Goal: Information Seeking & Learning: Check status

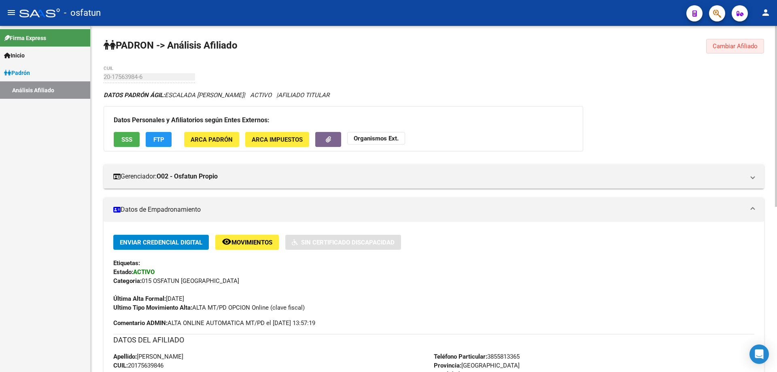
click at [712, 49] on button "Cambiar Afiliado" at bounding box center [735, 46] width 58 height 15
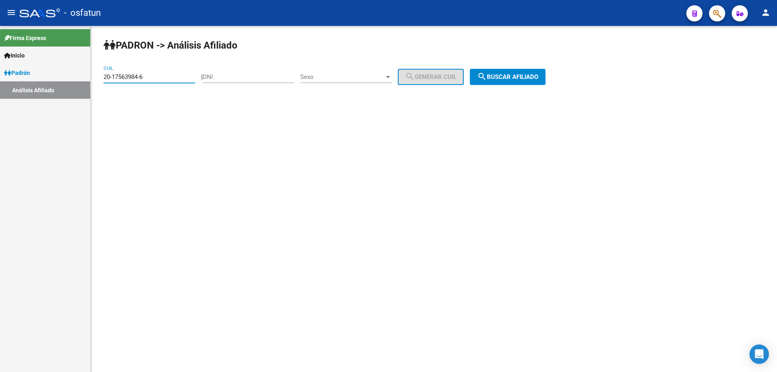
click at [150, 79] on input "20-17563984-6" at bounding box center [149, 76] width 91 height 7
paste input "37641652-7"
click at [516, 74] on span "search Buscar afiliado" at bounding box center [507, 76] width 61 height 7
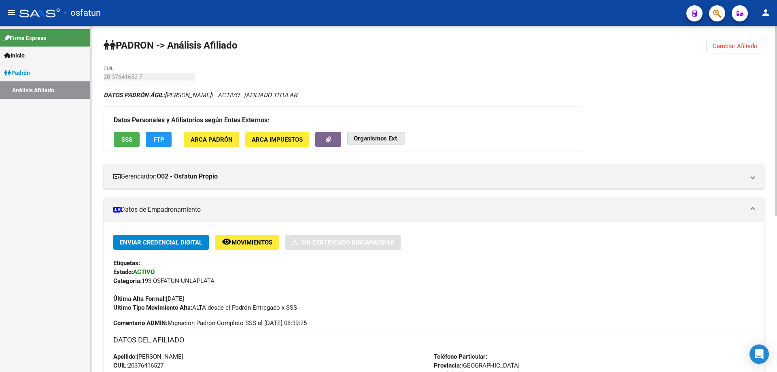
click at [397, 142] on strong "Organismos Ext." at bounding box center [376, 138] width 45 height 7
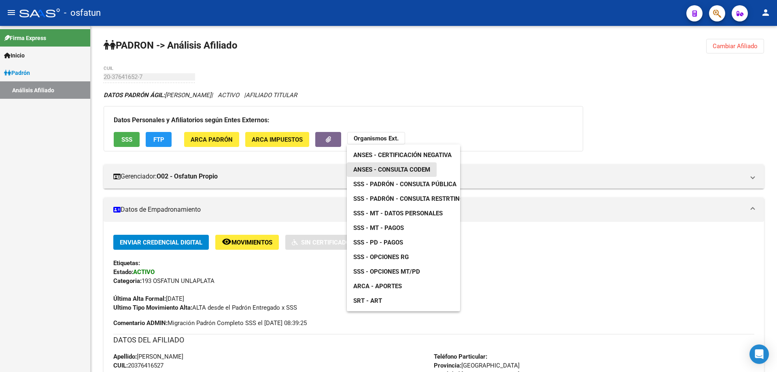
click at [399, 170] on span "ANSES - Consulta CODEM" at bounding box center [391, 169] width 77 height 7
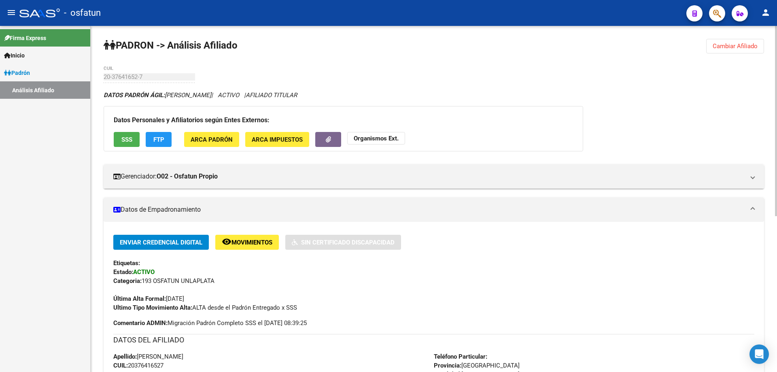
click at [365, 138] on strong "Organismos Ext." at bounding box center [376, 138] width 45 height 7
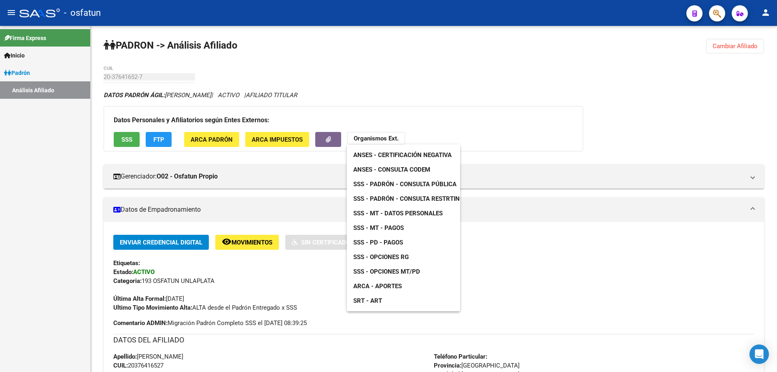
click at [367, 153] on span "ANSES - Certificación Negativa" at bounding box center [402, 154] width 98 height 7
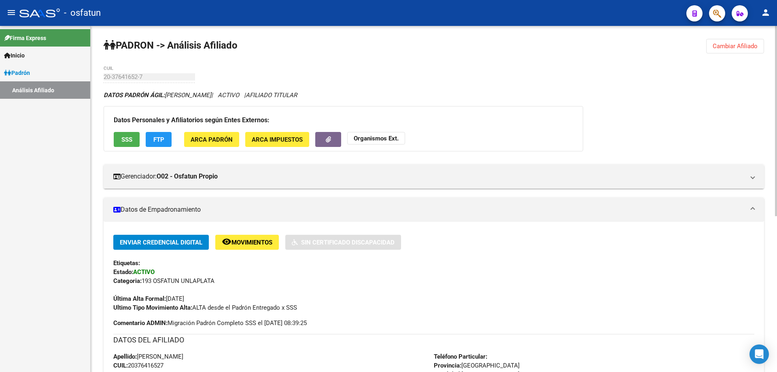
click at [374, 146] on app-external-organism "Organismos Ext." at bounding box center [376, 139] width 58 height 15
click at [374, 142] on button "Organismos Ext." at bounding box center [376, 138] width 58 height 13
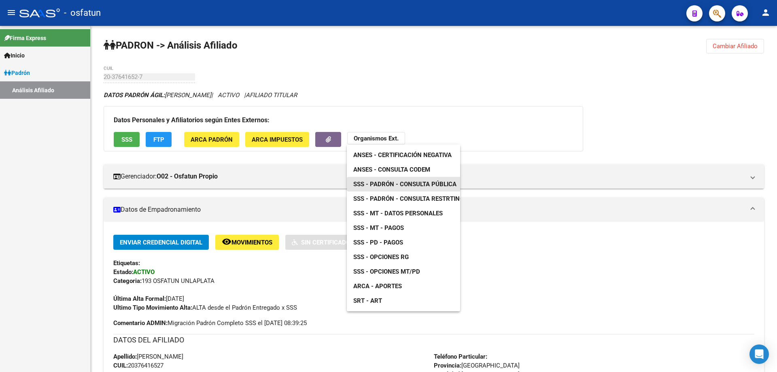
click at [374, 187] on span "SSS - Padrón - Consulta Pública" at bounding box center [404, 184] width 103 height 7
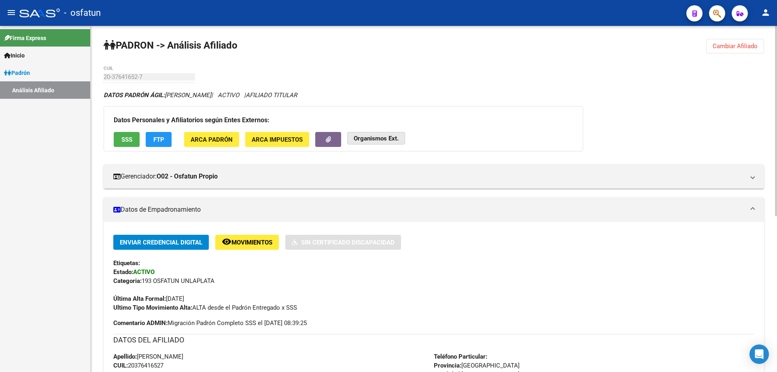
click at [365, 140] on strong "Organismos Ext." at bounding box center [376, 138] width 45 height 7
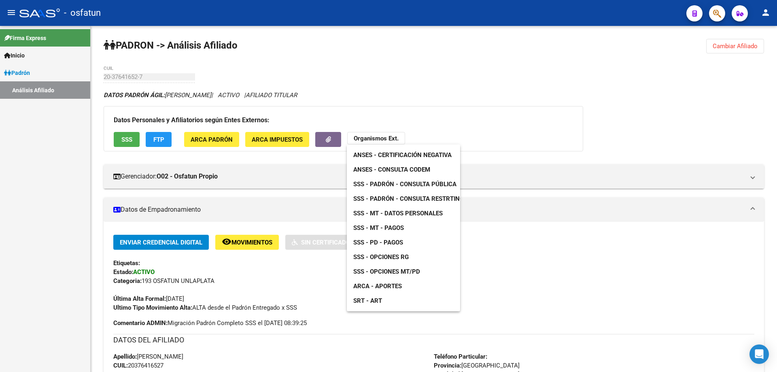
click at [396, 258] on span "SSS - Opciones RG" at bounding box center [380, 256] width 55 height 7
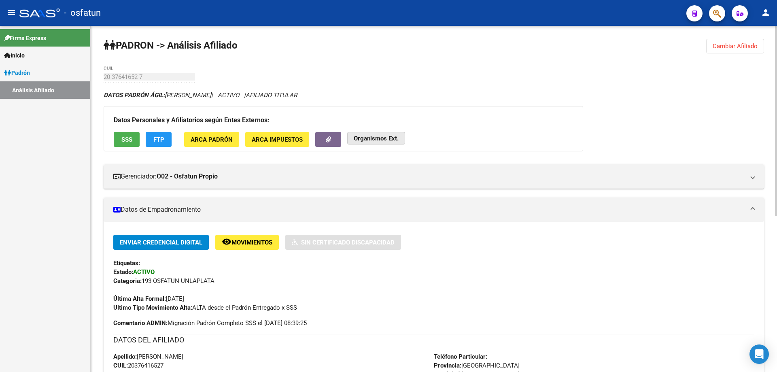
click at [388, 144] on button "Organismos Ext." at bounding box center [376, 138] width 58 height 13
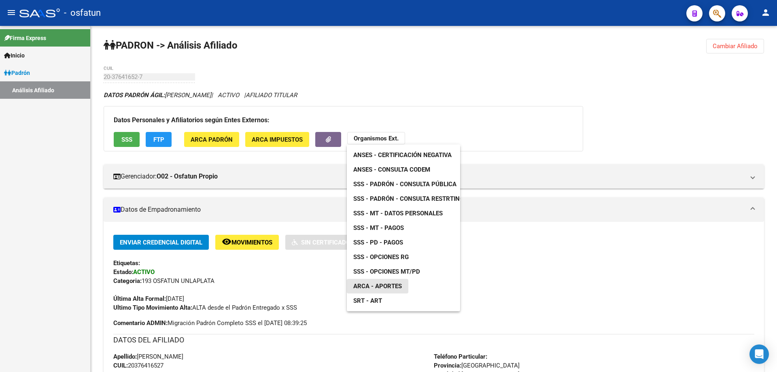
click at [391, 289] on span "ARCA - Aportes" at bounding box center [377, 285] width 49 height 7
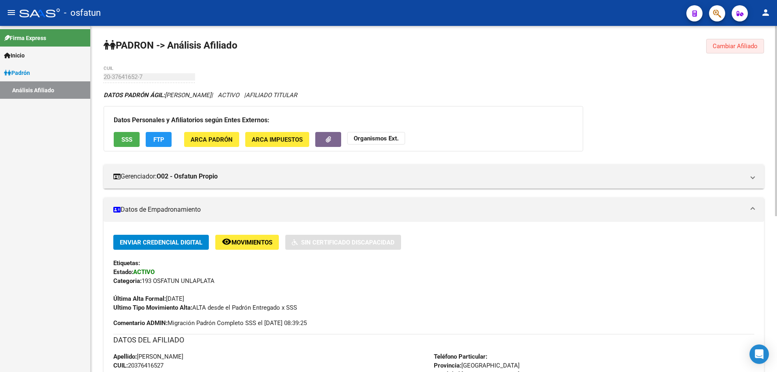
click at [740, 42] on button "Cambiar Afiliado" at bounding box center [735, 46] width 58 height 15
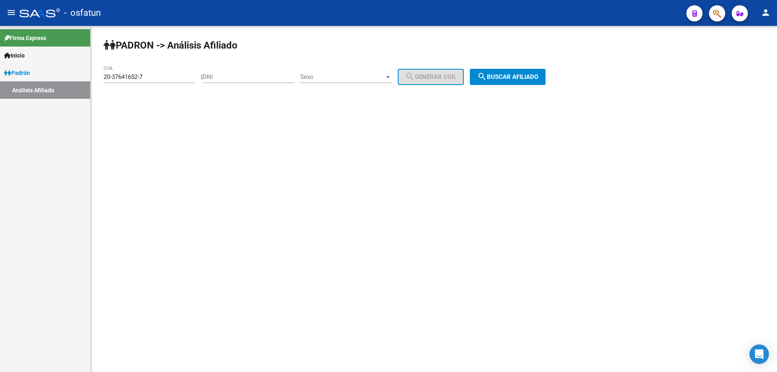
click at [164, 77] on input "20-37641652-7" at bounding box center [149, 76] width 91 height 7
paste input "7-37555884-5"
click at [506, 80] on span "search Buscar afiliado" at bounding box center [507, 76] width 61 height 7
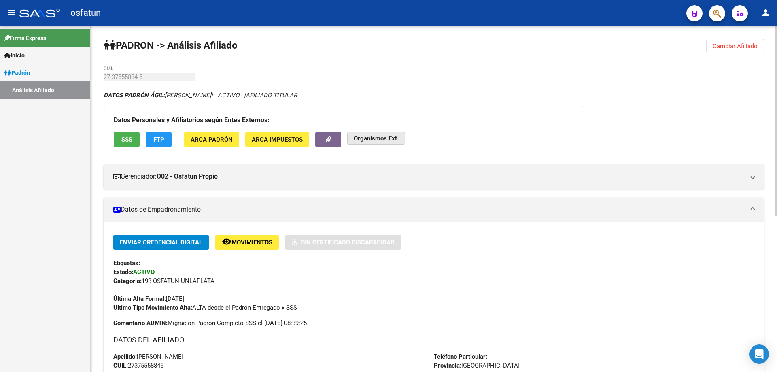
click at [370, 138] on strong "Organismos Ext." at bounding box center [376, 138] width 45 height 7
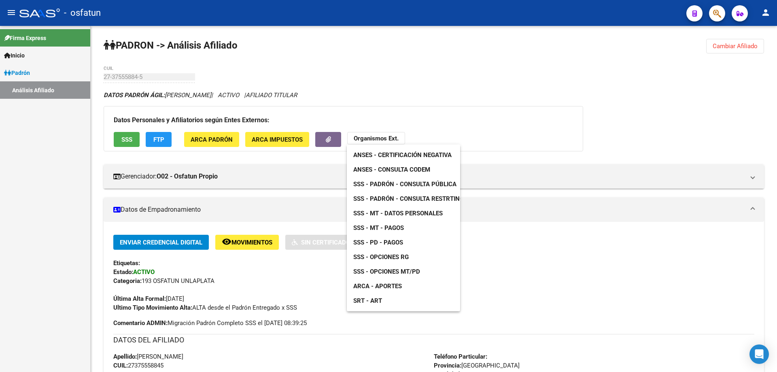
click at [365, 151] on span "ANSES - Certificación Negativa" at bounding box center [402, 154] width 98 height 7
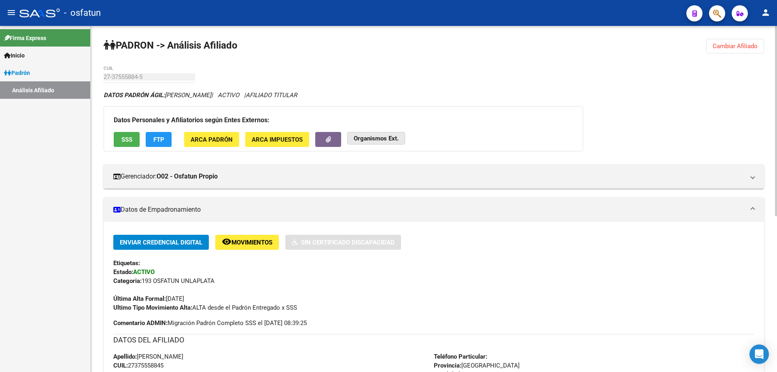
click at [373, 142] on button "Organismos Ext." at bounding box center [376, 138] width 58 height 13
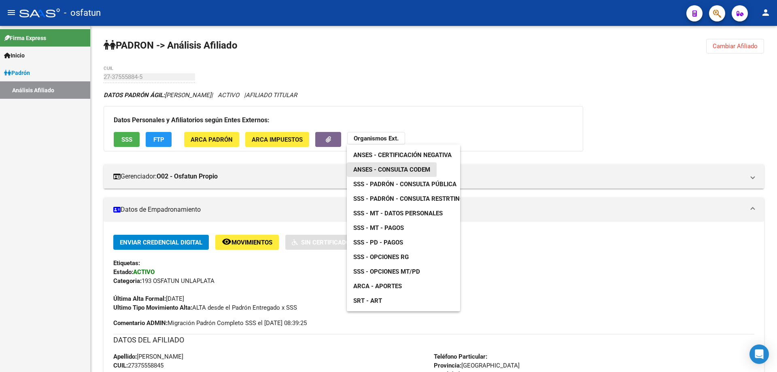
click at [376, 170] on span "ANSES - Consulta CODEM" at bounding box center [391, 169] width 77 height 7
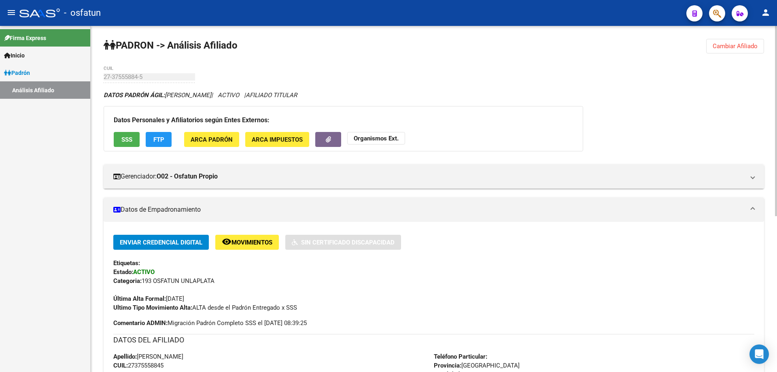
click at [379, 138] on strong "Organismos Ext." at bounding box center [376, 138] width 45 height 7
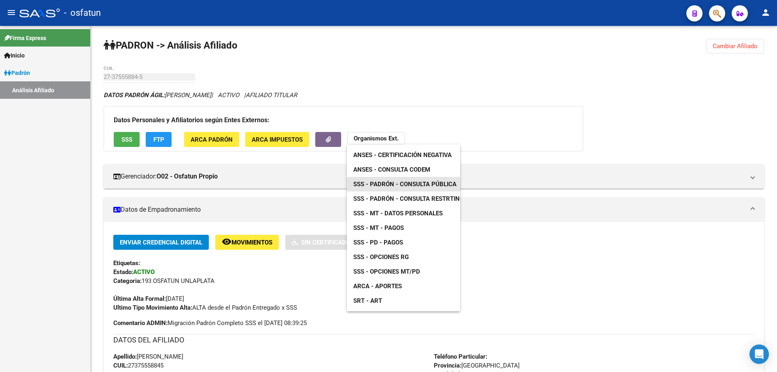
click at [375, 184] on span "SSS - Padrón - Consulta Pública" at bounding box center [404, 184] width 103 height 7
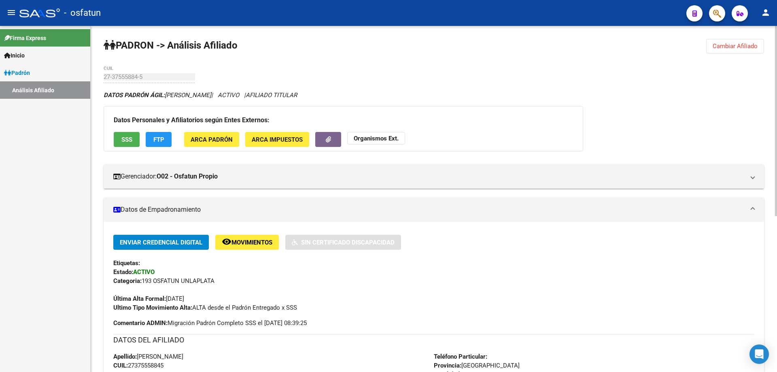
click at [367, 135] on strong "Organismos Ext." at bounding box center [376, 138] width 45 height 7
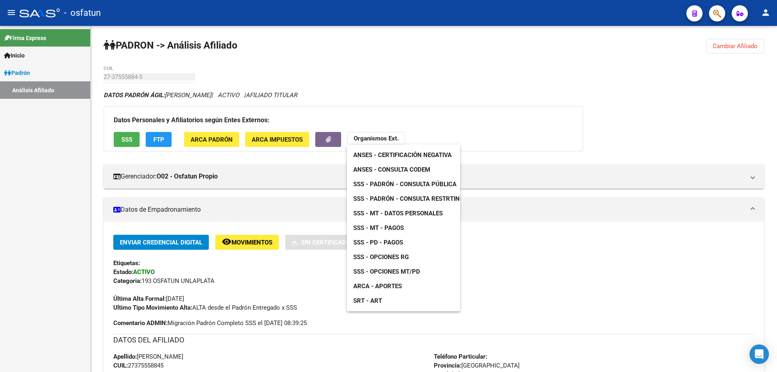
click at [401, 257] on span "SSS - Opciones RG" at bounding box center [380, 256] width 55 height 7
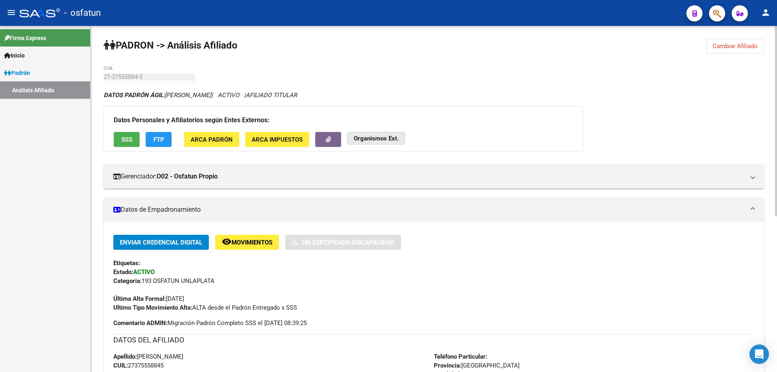
click at [384, 139] on strong "Organismos Ext." at bounding box center [376, 138] width 45 height 7
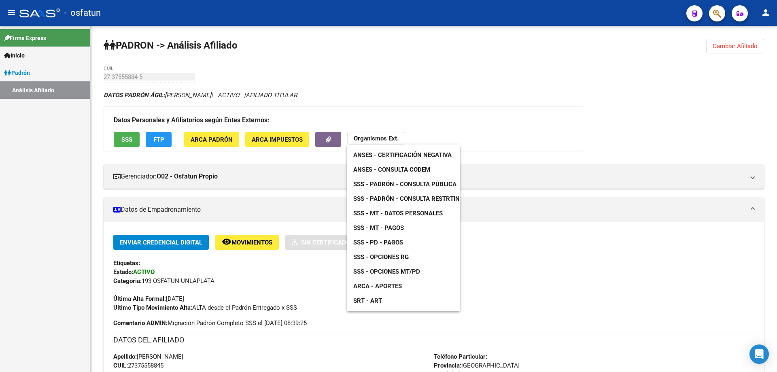
click at [741, 49] on div at bounding box center [388, 186] width 777 height 372
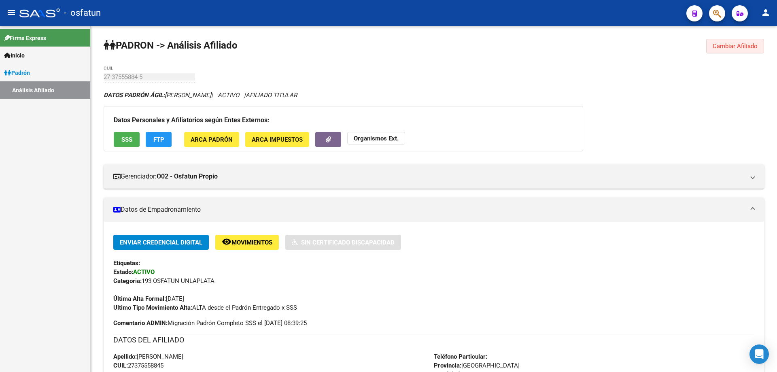
click at [741, 49] on span "Cambiar Afiliado" at bounding box center [735, 45] width 45 height 7
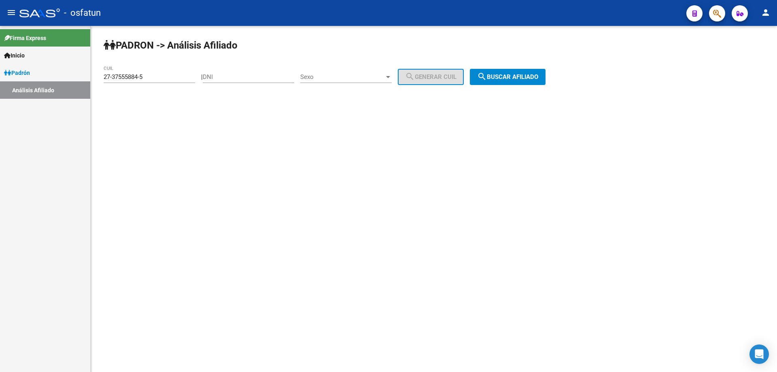
click at [157, 82] on div "27-37555884-5 CUIL" at bounding box center [149, 74] width 91 height 17
click at [157, 81] on div "27-37555884-5 CUIL" at bounding box center [149, 74] width 91 height 17
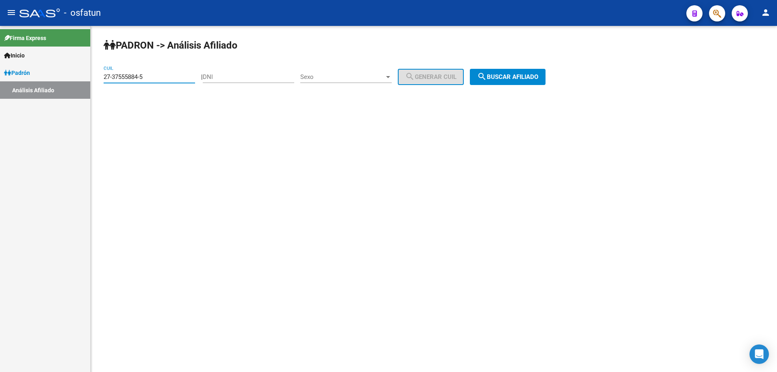
paste input "36844-2"
click at [157, 76] on input "27-37536844-2" at bounding box center [149, 76] width 91 height 7
click at [539, 82] on button "search Buscar afiliado" at bounding box center [508, 77] width 76 height 16
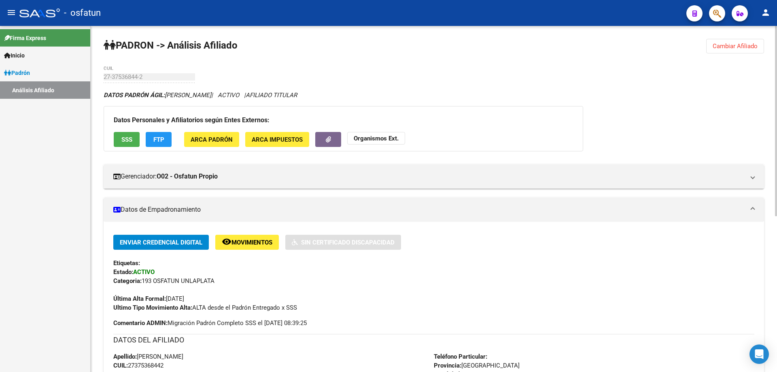
click at [378, 140] on strong "Organismos Ext." at bounding box center [376, 138] width 45 height 7
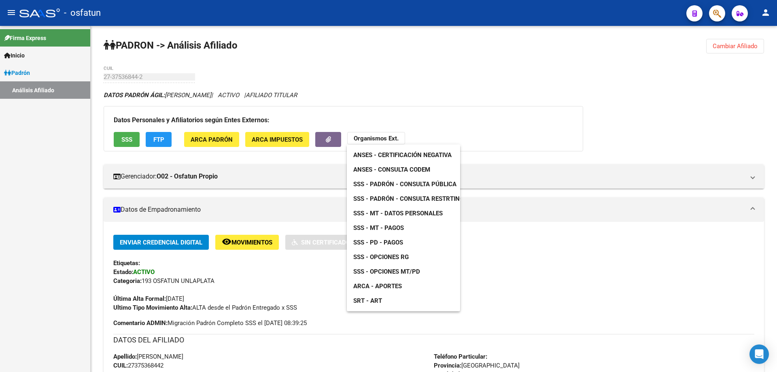
click at [384, 156] on span "ANSES - Certificación Negativa" at bounding box center [402, 154] width 98 height 7
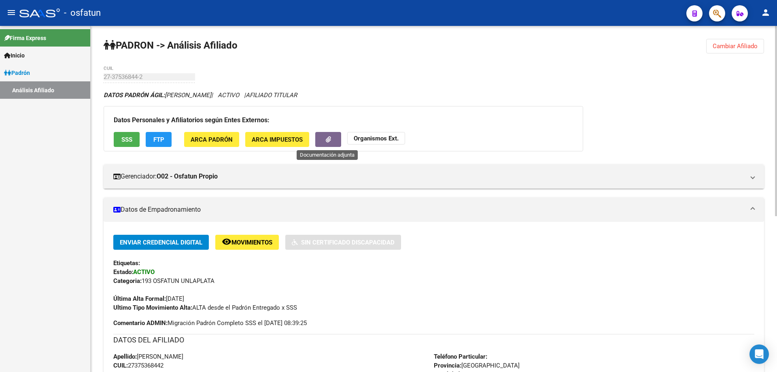
click at [339, 136] on button "button" at bounding box center [328, 139] width 26 height 15
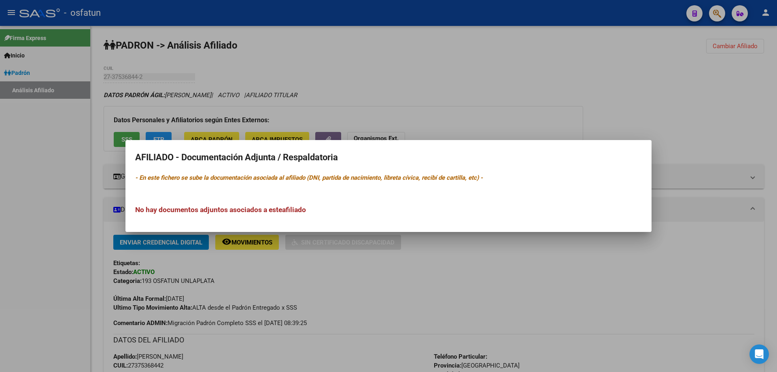
click at [508, 110] on div at bounding box center [388, 186] width 777 height 372
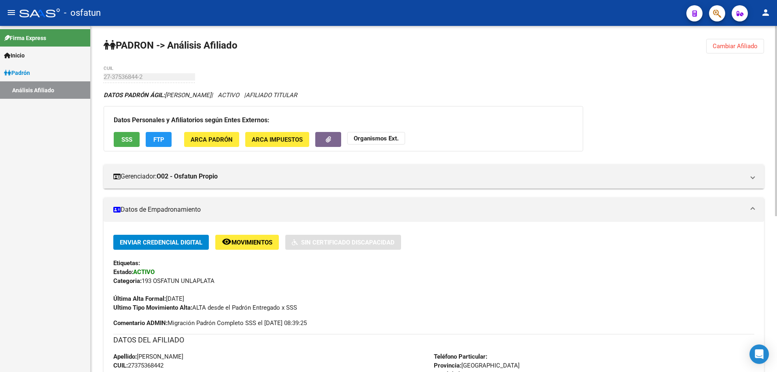
click at [375, 138] on strong "Organismos Ext." at bounding box center [376, 138] width 45 height 7
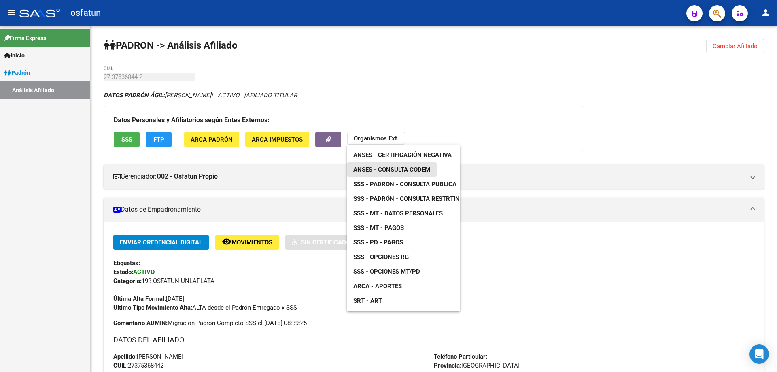
click at [379, 168] on span "ANSES - Consulta CODEM" at bounding box center [391, 169] width 77 height 7
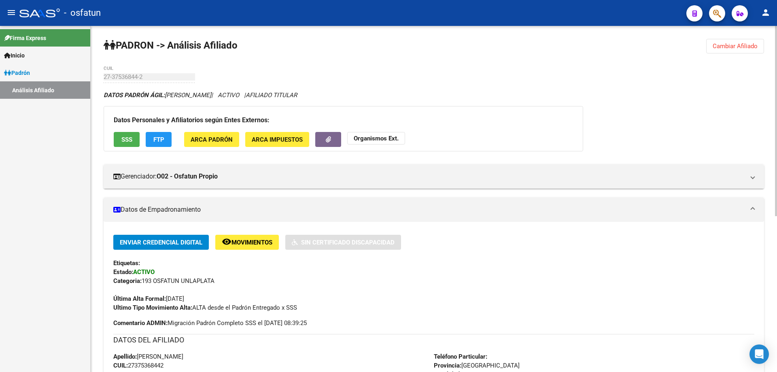
click at [376, 138] on strong "Organismos Ext." at bounding box center [376, 138] width 45 height 7
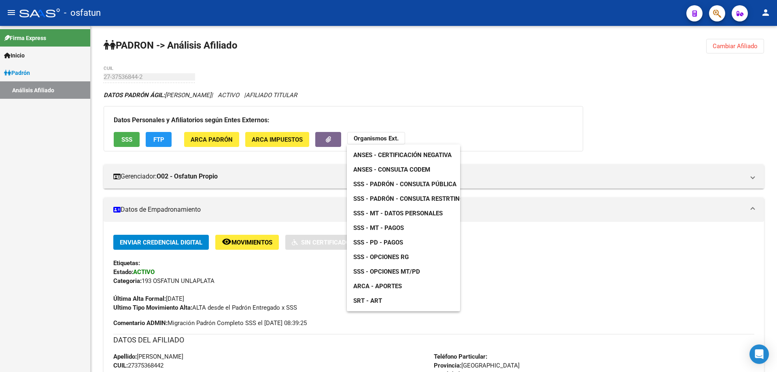
click at [383, 183] on span "SSS - Padrón - Consulta Pública" at bounding box center [404, 184] width 103 height 7
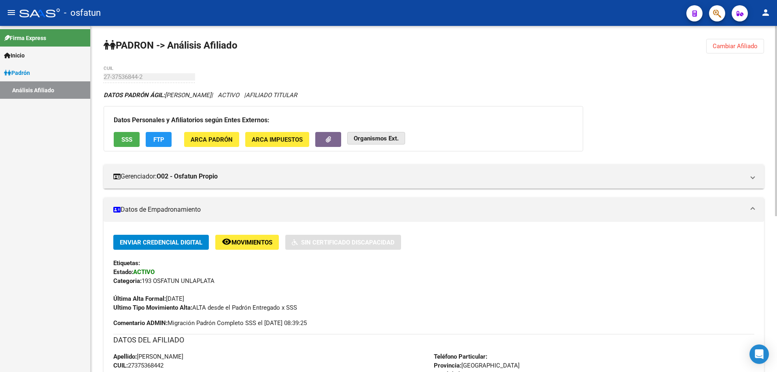
click at [384, 135] on button "Organismos Ext." at bounding box center [376, 138] width 58 height 13
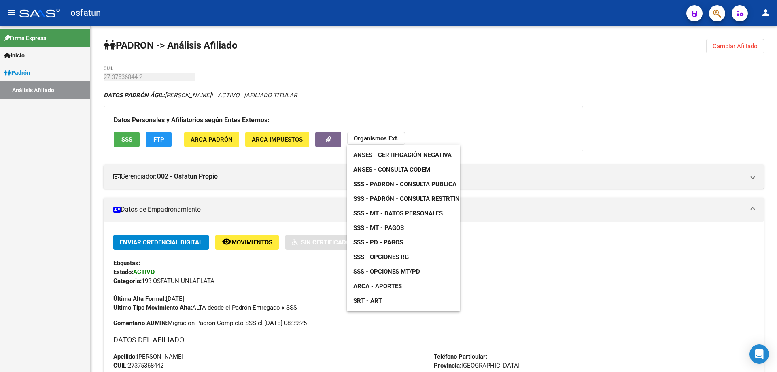
click at [386, 254] on span "SSS - Opciones RG" at bounding box center [380, 256] width 55 height 7
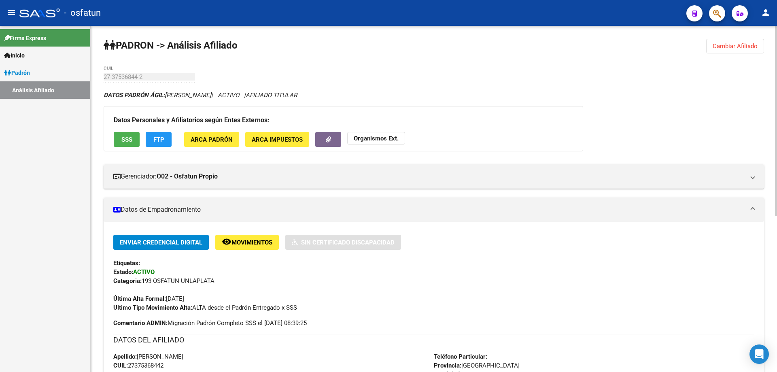
click at [721, 47] on span "Cambiar Afiliado" at bounding box center [735, 45] width 45 height 7
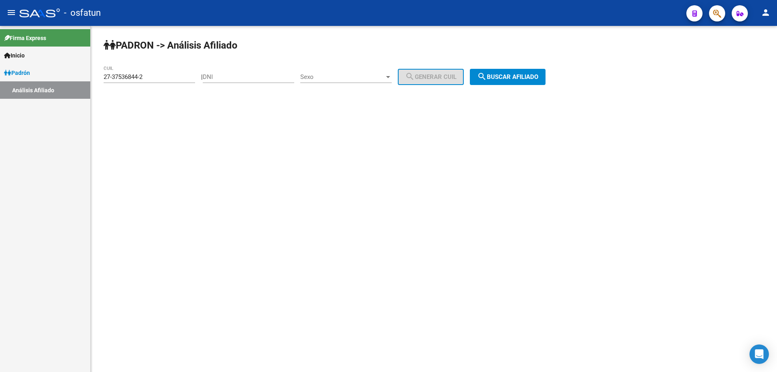
click at [155, 80] on input "27-37536844-2" at bounding box center [149, 76] width 91 height 7
click at [181, 84] on div "27-37536844-2 CUIL" at bounding box center [149, 78] width 91 height 25
click at [166, 81] on div "27-37536844-2 CUIL" at bounding box center [149, 74] width 91 height 17
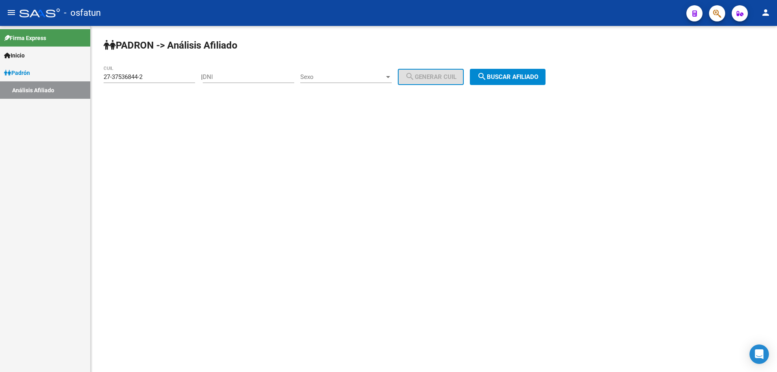
click at [166, 81] on div "27-37536844-2 CUIL" at bounding box center [149, 74] width 91 height 17
click at [166, 80] on input "27-37536844-2" at bounding box center [149, 76] width 91 height 7
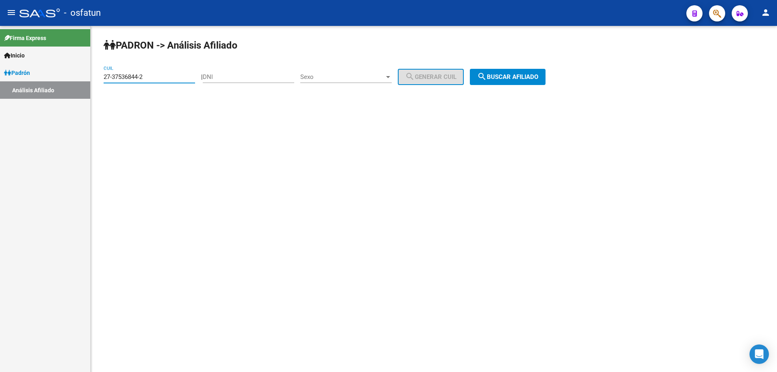
click at [532, 80] on span "search Buscar afiliado" at bounding box center [507, 76] width 61 height 7
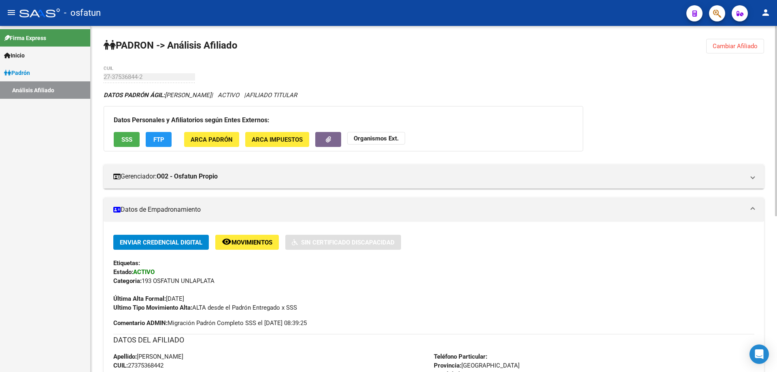
click at [388, 135] on strong "Organismos Ext." at bounding box center [376, 138] width 45 height 7
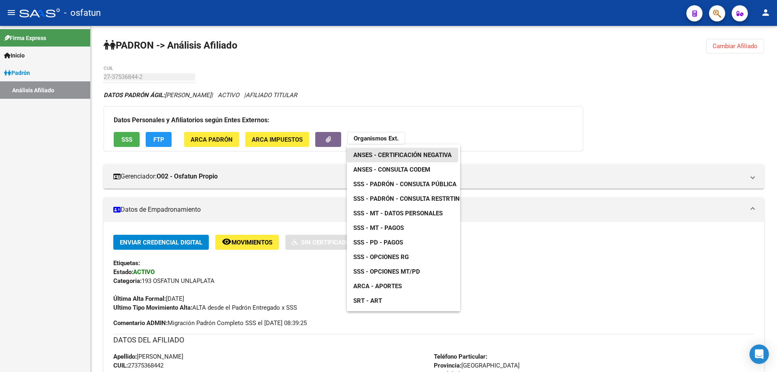
click at [391, 151] on link "ANSES - Certificación Negativa" at bounding box center [402, 155] width 111 height 15
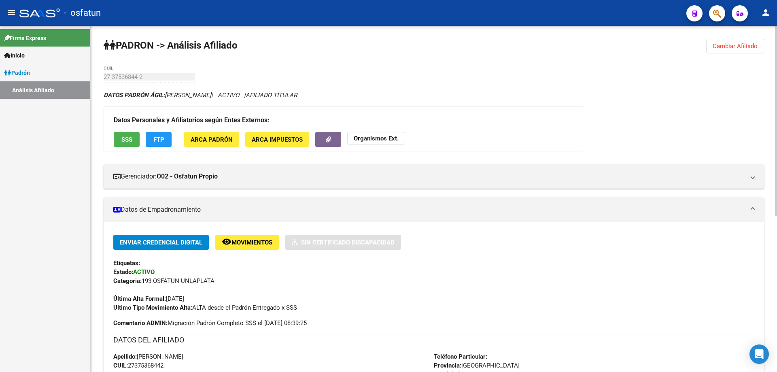
click at [367, 135] on strong "Organismos Ext." at bounding box center [376, 138] width 45 height 7
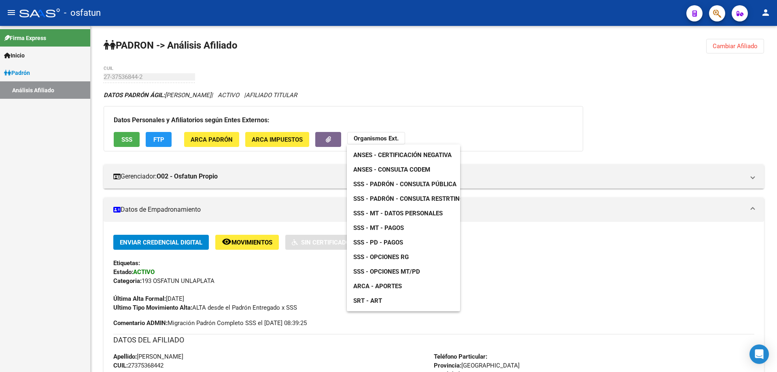
click at [372, 170] on span "ANSES - Consulta CODEM" at bounding box center [391, 169] width 77 height 7
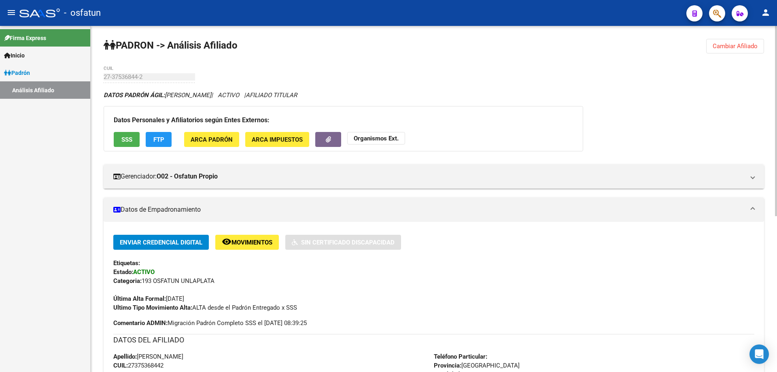
click at [372, 142] on button "Organismos Ext." at bounding box center [376, 138] width 58 height 13
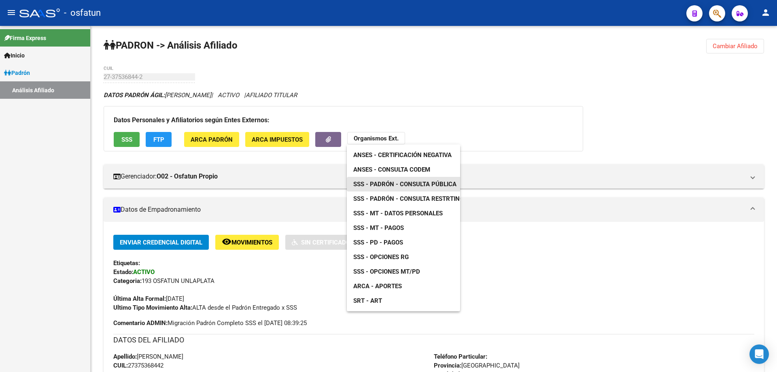
click at [399, 183] on span "SSS - Padrón - Consulta Pública" at bounding box center [404, 184] width 103 height 7
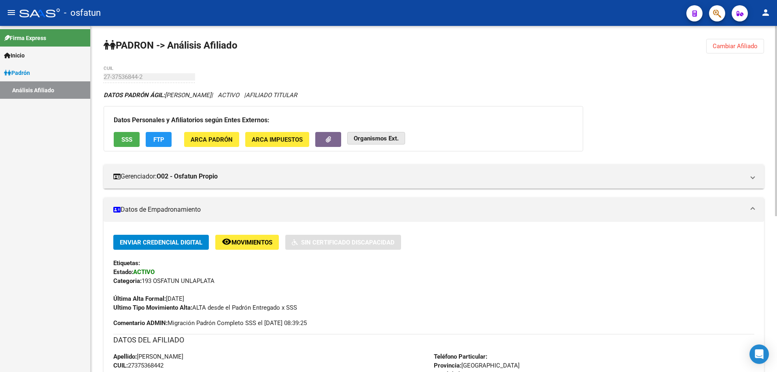
click at [369, 139] on strong "Organismos Ext." at bounding box center [376, 138] width 45 height 7
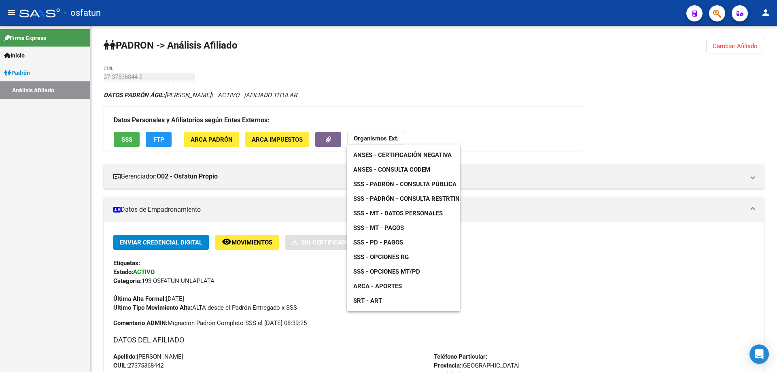
click at [369, 253] on span "SSS - Opciones RG" at bounding box center [380, 256] width 55 height 7
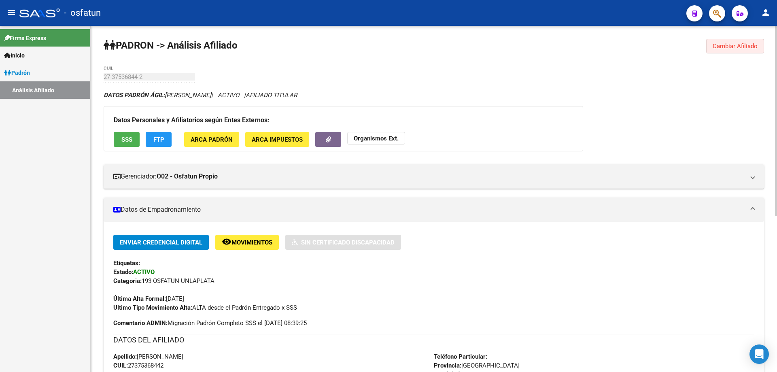
click at [720, 42] on button "Cambiar Afiliado" at bounding box center [735, 46] width 58 height 15
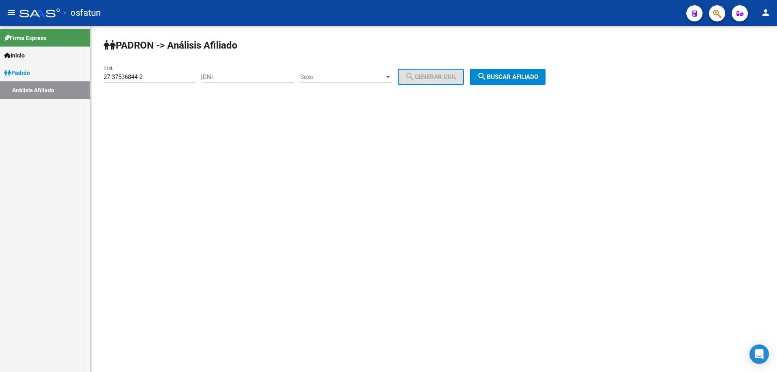
click at [173, 73] on div "27-37536844-2 CUIL" at bounding box center [149, 74] width 91 height 17
paste input "762-4"
click at [513, 83] on button "search Buscar afiliado" at bounding box center [508, 77] width 76 height 16
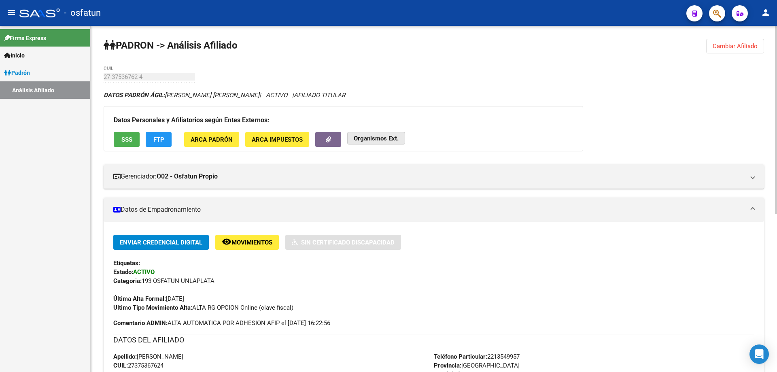
click at [399, 137] on button "Organismos Ext." at bounding box center [376, 138] width 58 height 13
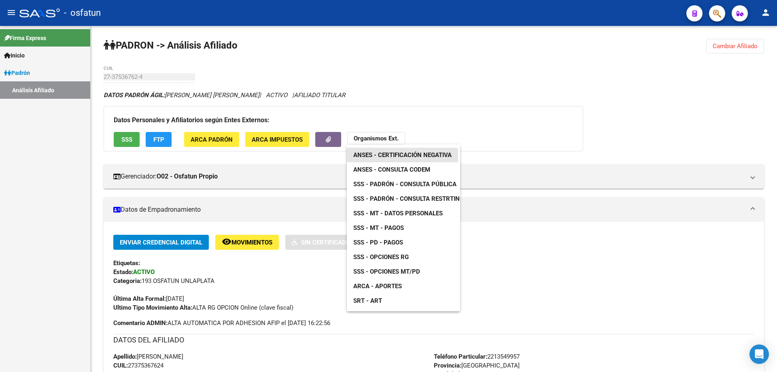
click at [402, 151] on link "ANSES - Certificación Negativa" at bounding box center [402, 155] width 111 height 15
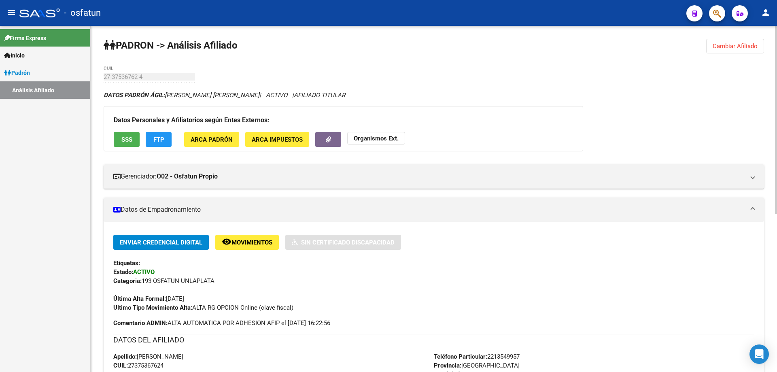
click at [372, 136] on strong "Organismos Ext." at bounding box center [376, 138] width 45 height 7
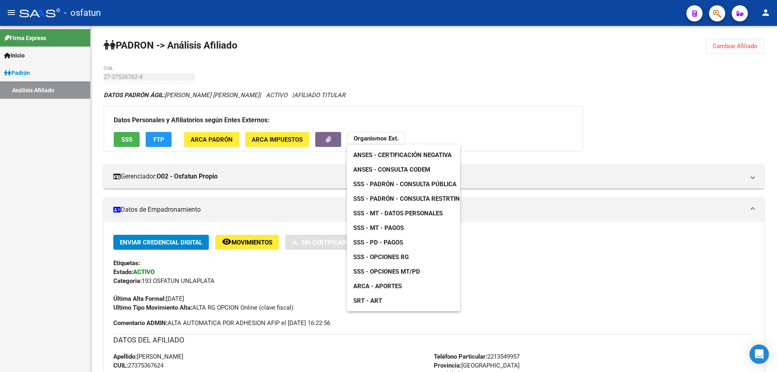
click at [378, 166] on span "ANSES - Consulta CODEM" at bounding box center [391, 169] width 77 height 7
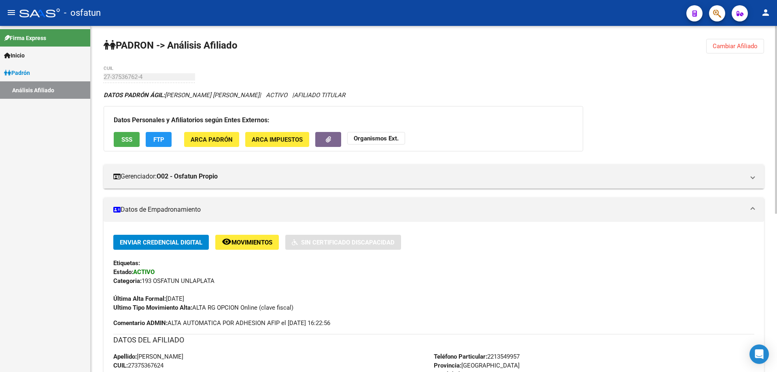
click at [373, 134] on button "Organismos Ext." at bounding box center [376, 138] width 58 height 13
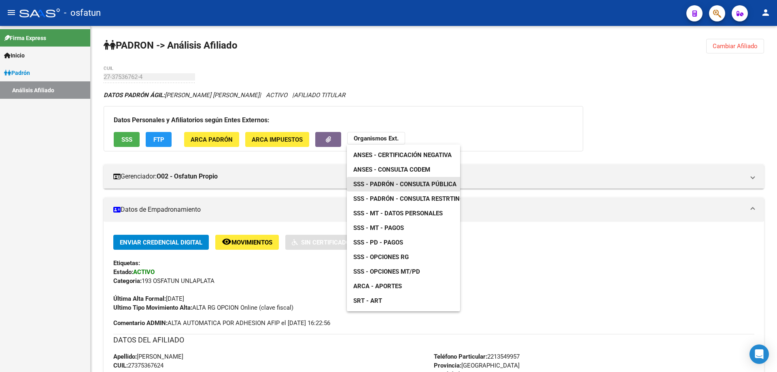
click at [374, 181] on span "SSS - Padrón - Consulta Pública" at bounding box center [404, 184] width 103 height 7
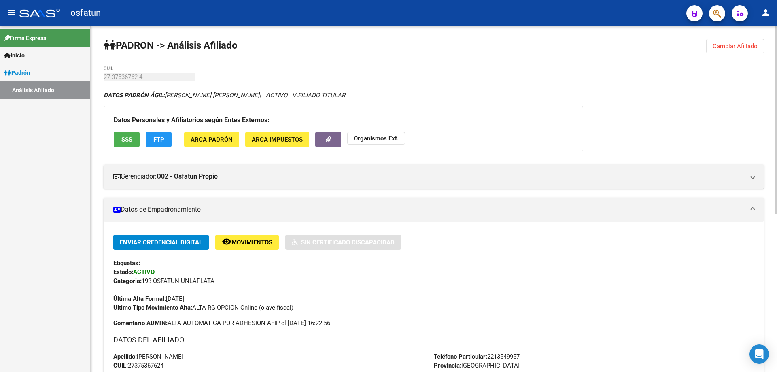
click at [396, 140] on strong "Organismos Ext." at bounding box center [376, 138] width 45 height 7
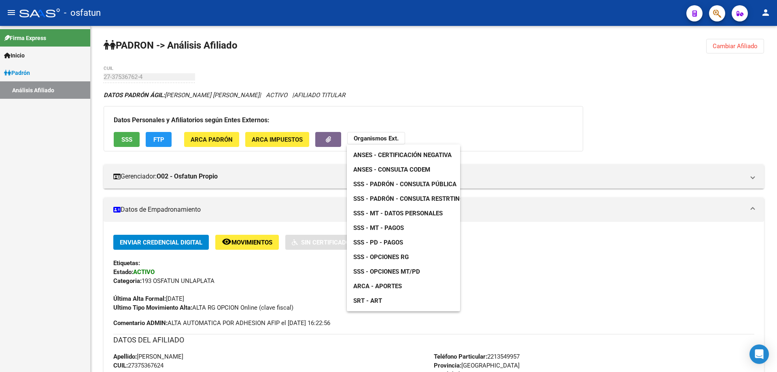
click at [393, 260] on span "SSS - Opciones RG" at bounding box center [380, 256] width 55 height 7
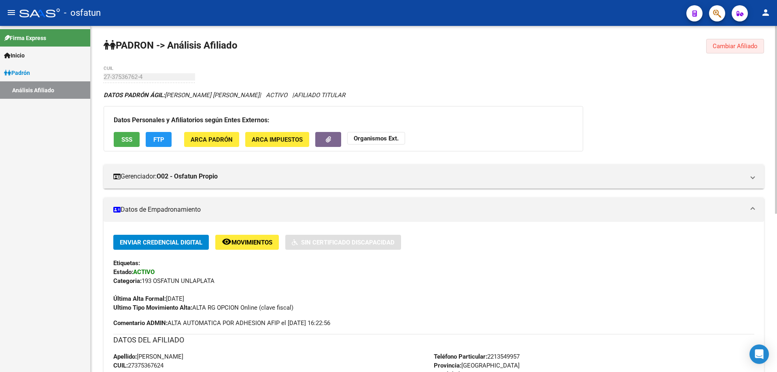
click at [743, 41] on button "Cambiar Afiliado" at bounding box center [735, 46] width 58 height 15
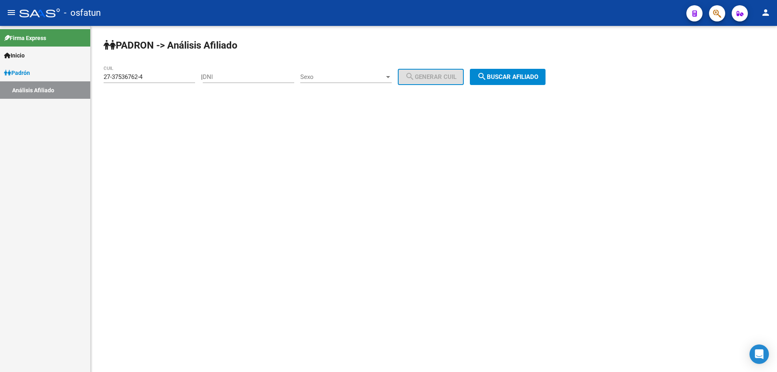
click at [153, 83] on div "27-37536762-4 CUIL" at bounding box center [149, 74] width 91 height 17
click at [153, 81] on div "27-37536762-4 CUIL" at bounding box center [149, 74] width 91 height 17
click at [153, 79] on input "27-37536762-4" at bounding box center [149, 76] width 91 height 7
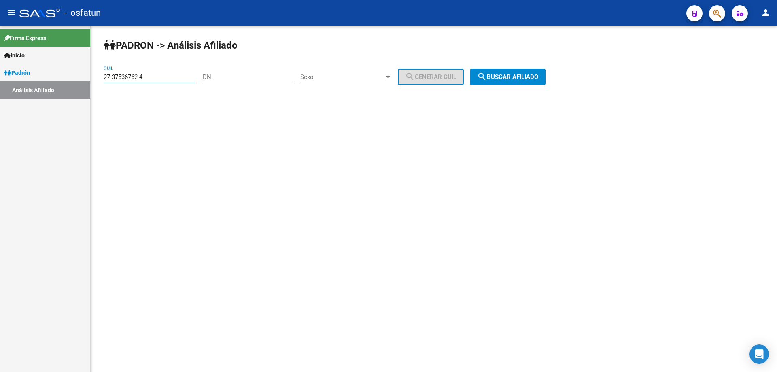
click at [153, 79] on input "27-37536762-4" at bounding box center [149, 76] width 91 height 7
paste input "436013-8"
click at [153, 79] on input "27-37436013-8" at bounding box center [149, 76] width 91 height 7
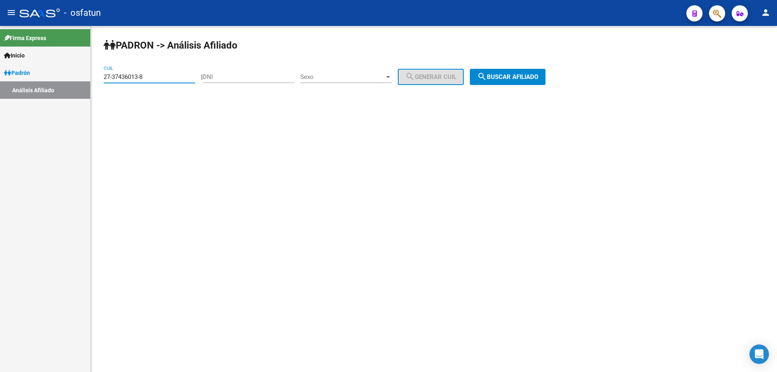
type input "27-37436013-8"
click at [498, 74] on span "search Buscar afiliado" at bounding box center [507, 76] width 61 height 7
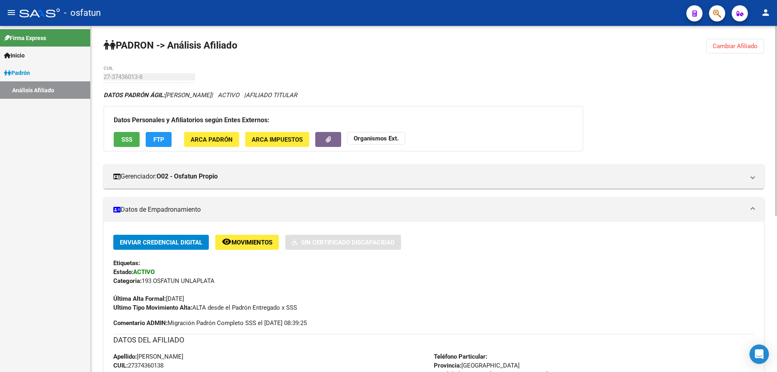
click at [384, 143] on button "Organismos Ext." at bounding box center [376, 138] width 58 height 13
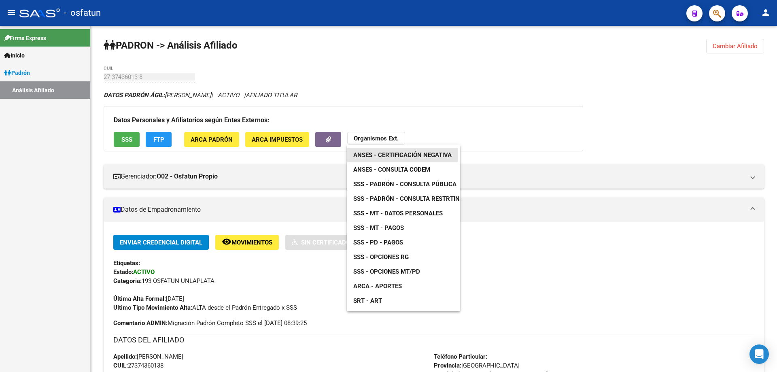
click at [397, 157] on span "ANSES - Certificación Negativa" at bounding box center [402, 154] width 98 height 7
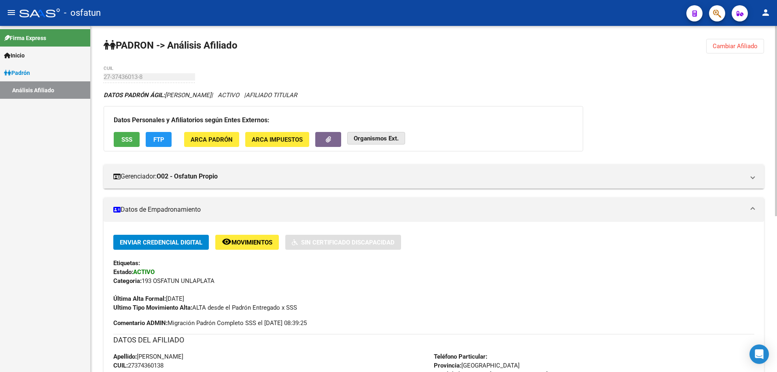
click at [370, 137] on strong "Organismos Ext." at bounding box center [376, 138] width 45 height 7
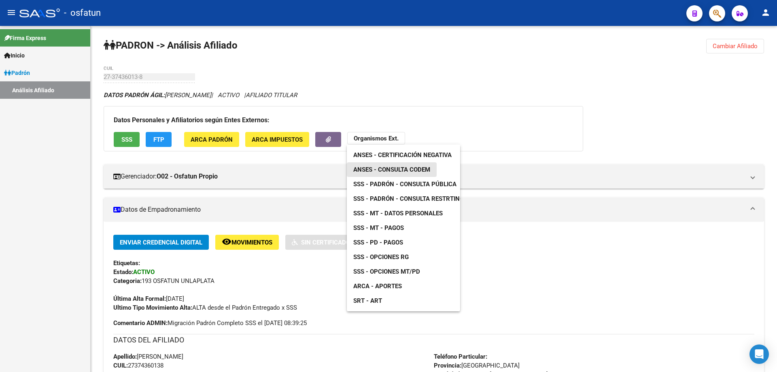
click at [369, 169] on span "ANSES - Consulta CODEM" at bounding box center [391, 169] width 77 height 7
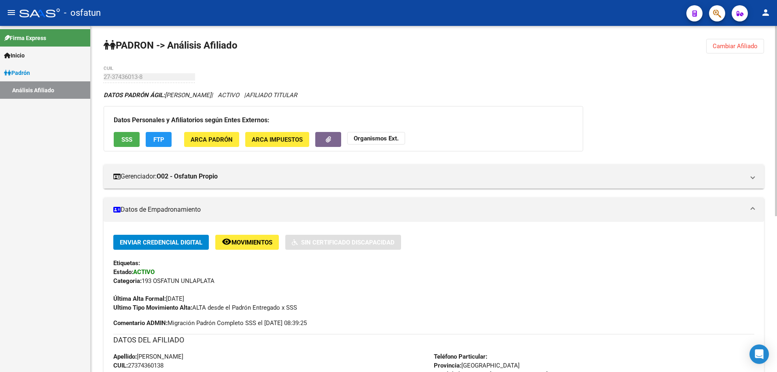
click at [379, 142] on strong "Organismos Ext." at bounding box center [376, 138] width 45 height 7
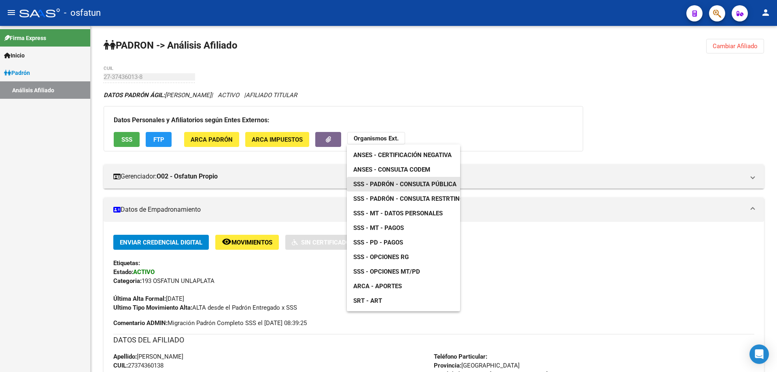
click at [384, 182] on span "SSS - Padrón - Consulta Pública" at bounding box center [404, 184] width 103 height 7
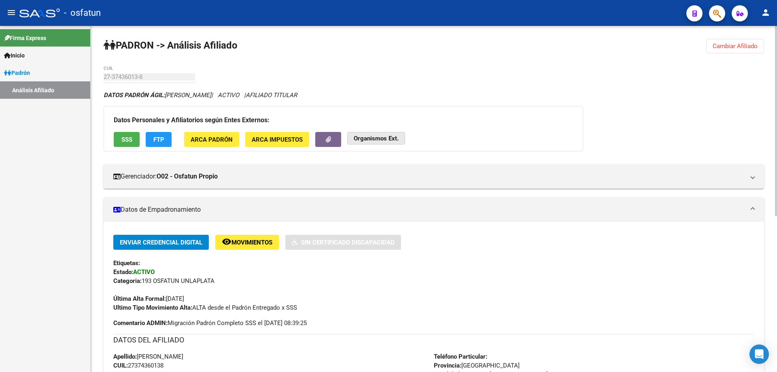
click at [386, 137] on strong "Organismos Ext." at bounding box center [376, 138] width 45 height 7
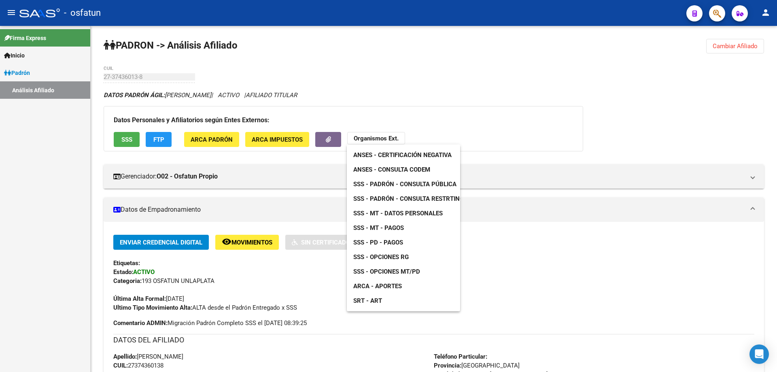
click at [390, 254] on span "SSS - Opciones RG" at bounding box center [380, 256] width 55 height 7
